Goal: Find contact information: Find contact information

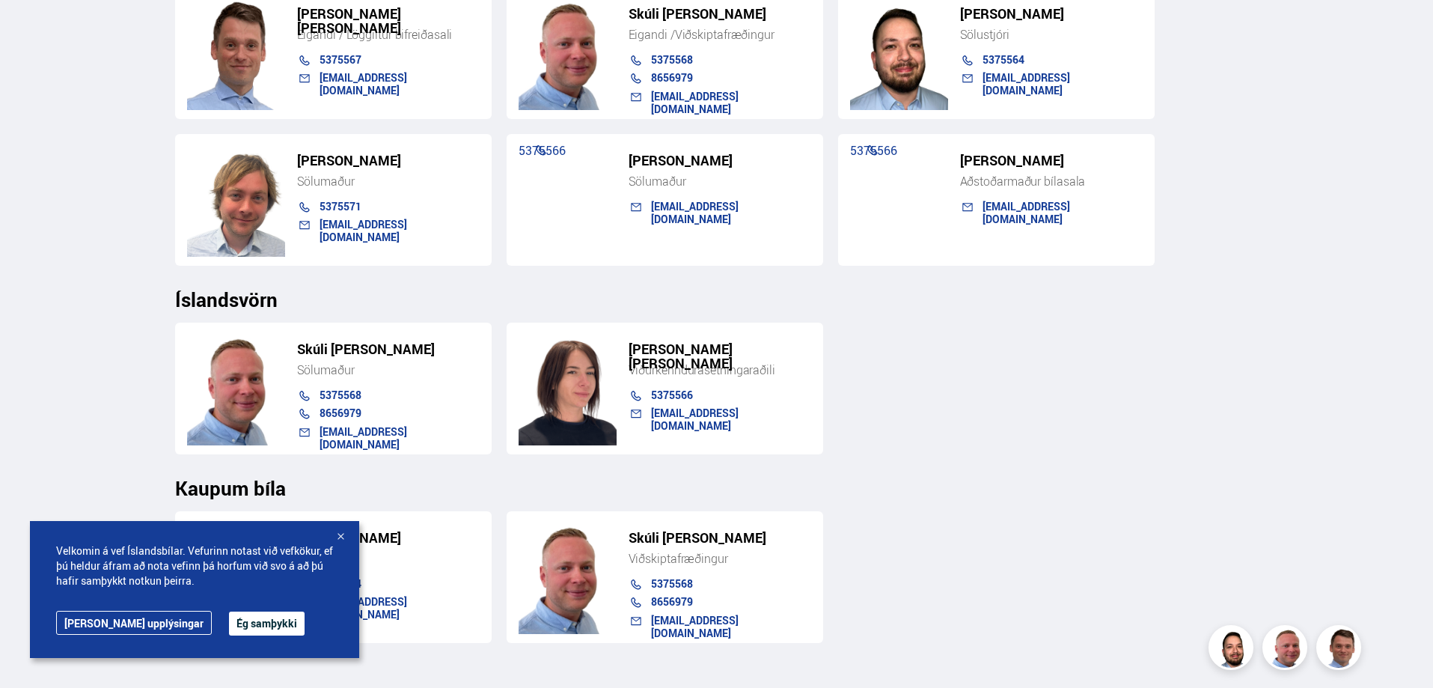
scroll to position [1497, 0]
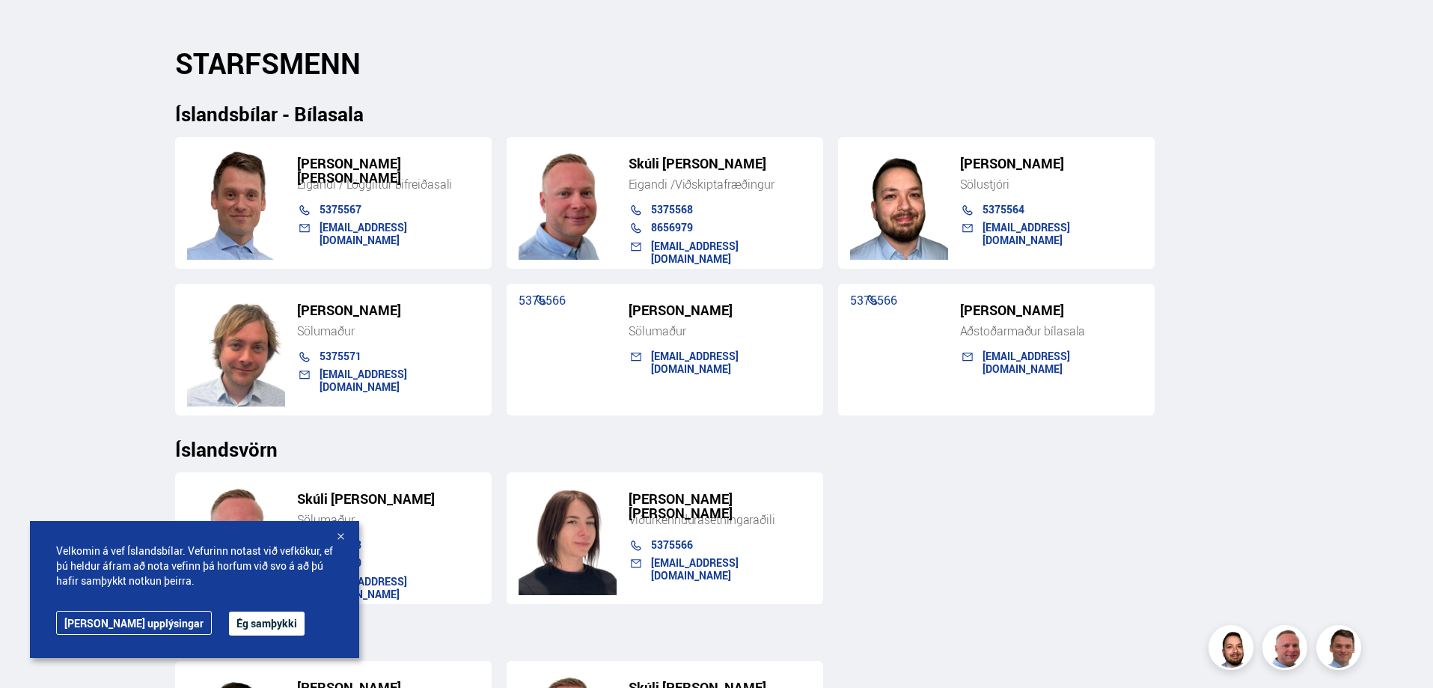
drag, startPoint x: 240, startPoint y: 627, endPoint x: 109, endPoint y: 626, distance: 131.0
click at [238, 627] on button "Ég samþykki" at bounding box center [267, 624] width 76 height 24
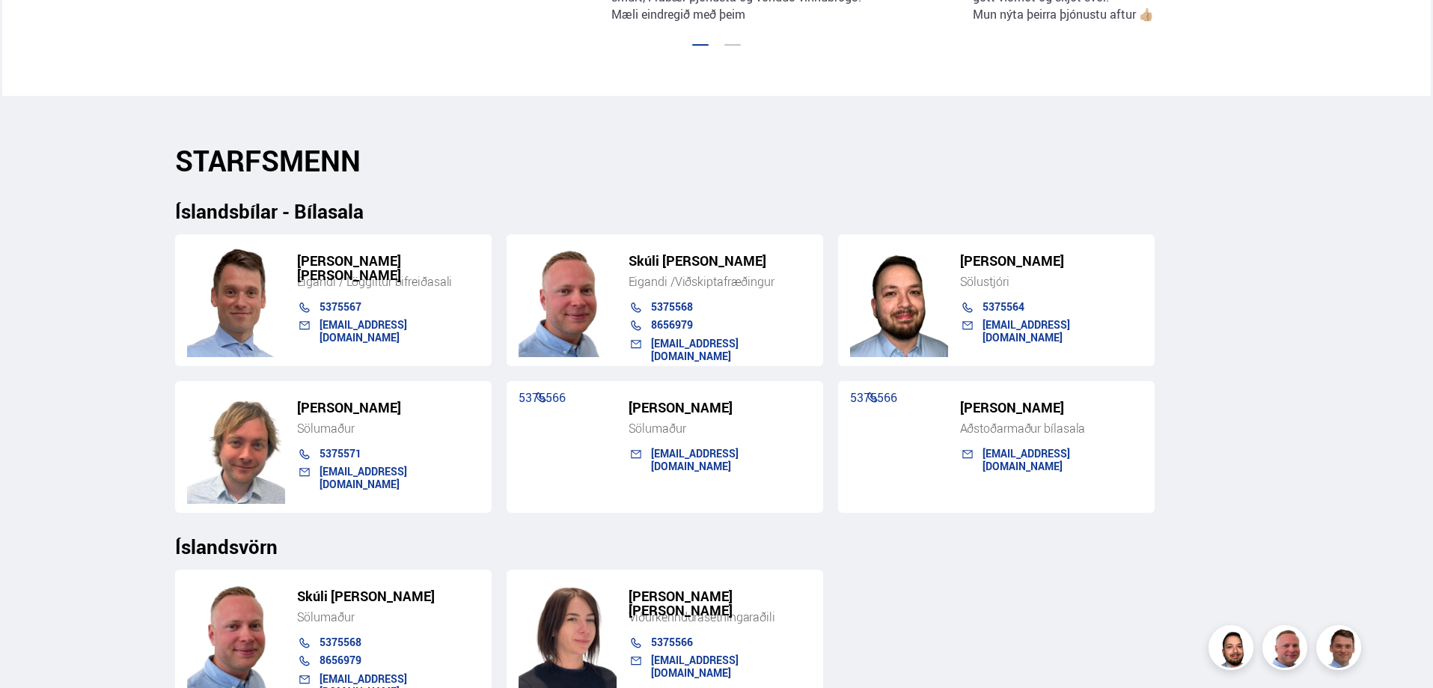
scroll to position [1382, 0]
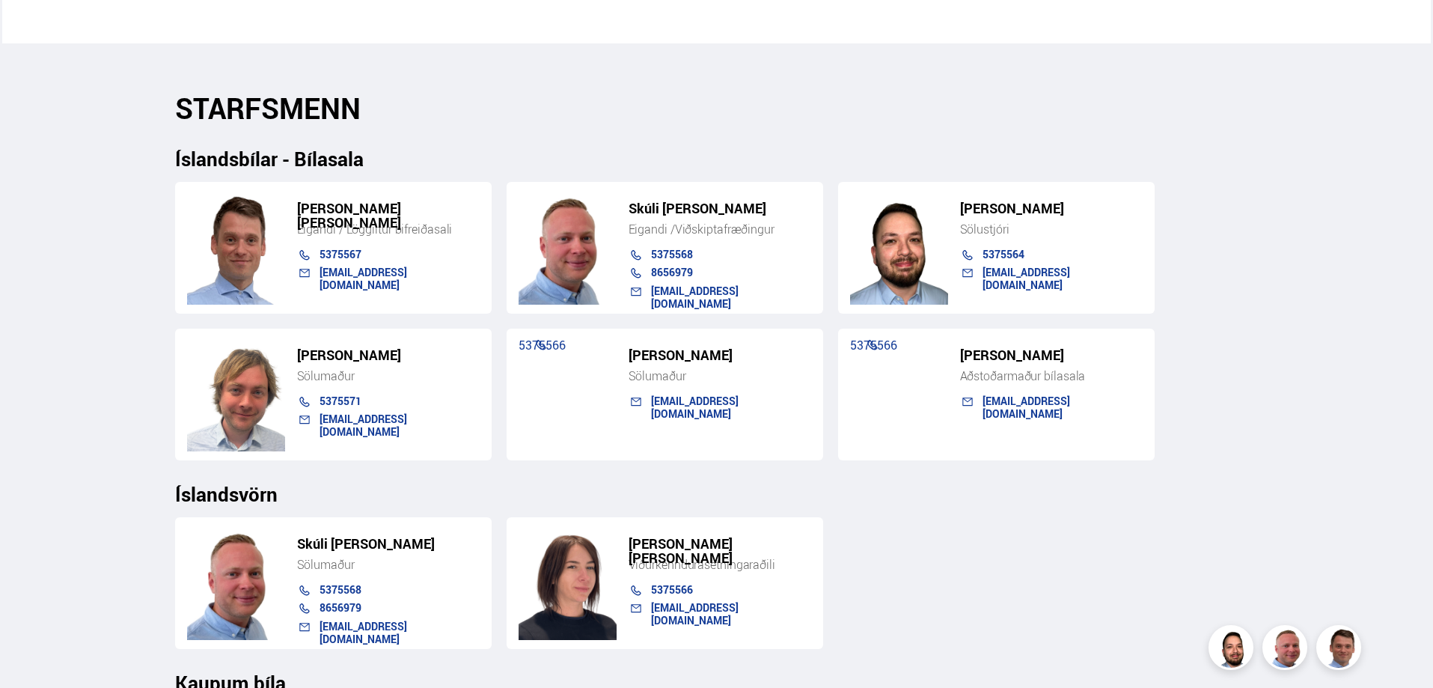
scroll to position [1497, 0]
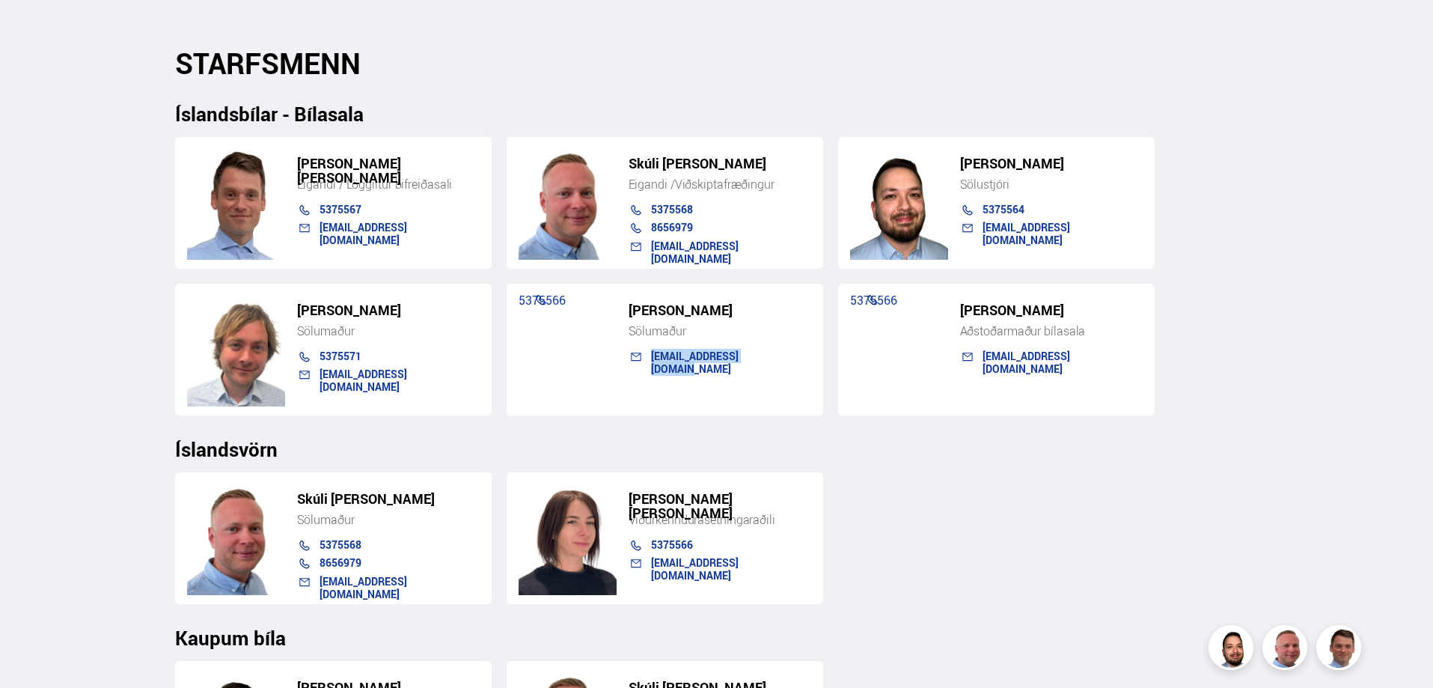
drag, startPoint x: 754, startPoint y: 359, endPoint x: 669, endPoint y: 371, distance: 85.4
click at [647, 350] on div "[PERSON_NAME] 5375566 [EMAIL_ADDRESS][DOMAIN_NAME]" at bounding box center [665, 350] width 317 height 132
copy link "[EMAIL_ADDRESS][DOMAIN_NAME]"
drag, startPoint x: 430, startPoint y: 226, endPoint x: 323, endPoint y: 232, distance: 106.5
click at [323, 232] on div "[EMAIL_ADDRESS][DOMAIN_NAME]" at bounding box center [400, 234] width 160 height 24
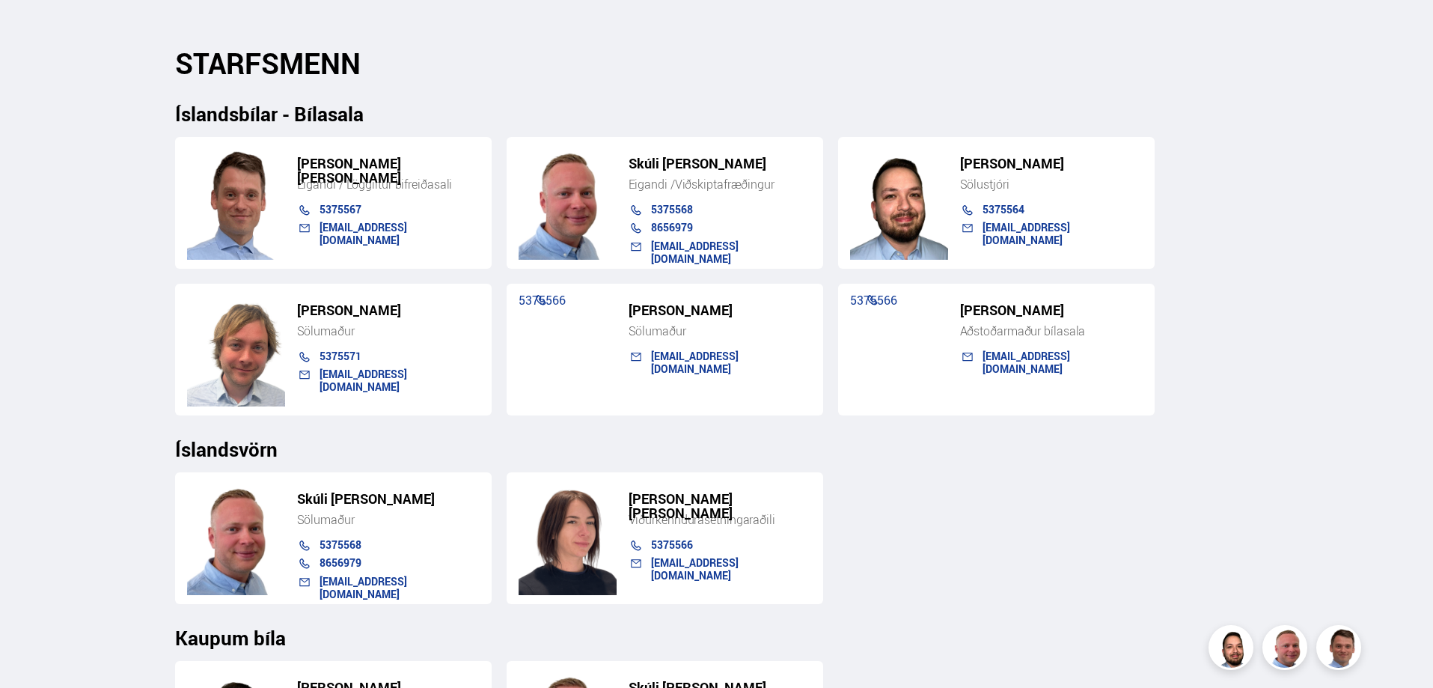
drag, startPoint x: 74, startPoint y: 263, endPoint x: 94, endPoint y: 256, distance: 21.3
click at [76, 261] on div "Söluskrá Þjónusta Íslandsbílar [DOMAIN_NAME] Íslandsvörn Leiðbeiningar Um okkur…" at bounding box center [716, 211] width 1433 height 3417
drag, startPoint x: 375, startPoint y: 226, endPoint x: 318, endPoint y: 234, distance: 57.4
click at [318, 234] on div "[EMAIL_ADDRESS][DOMAIN_NAME]" at bounding box center [381, 231] width 198 height 19
copy link "[EMAIL_ADDRESS][DOMAIN_NAME]"
